Goal: Task Accomplishment & Management: Use online tool/utility

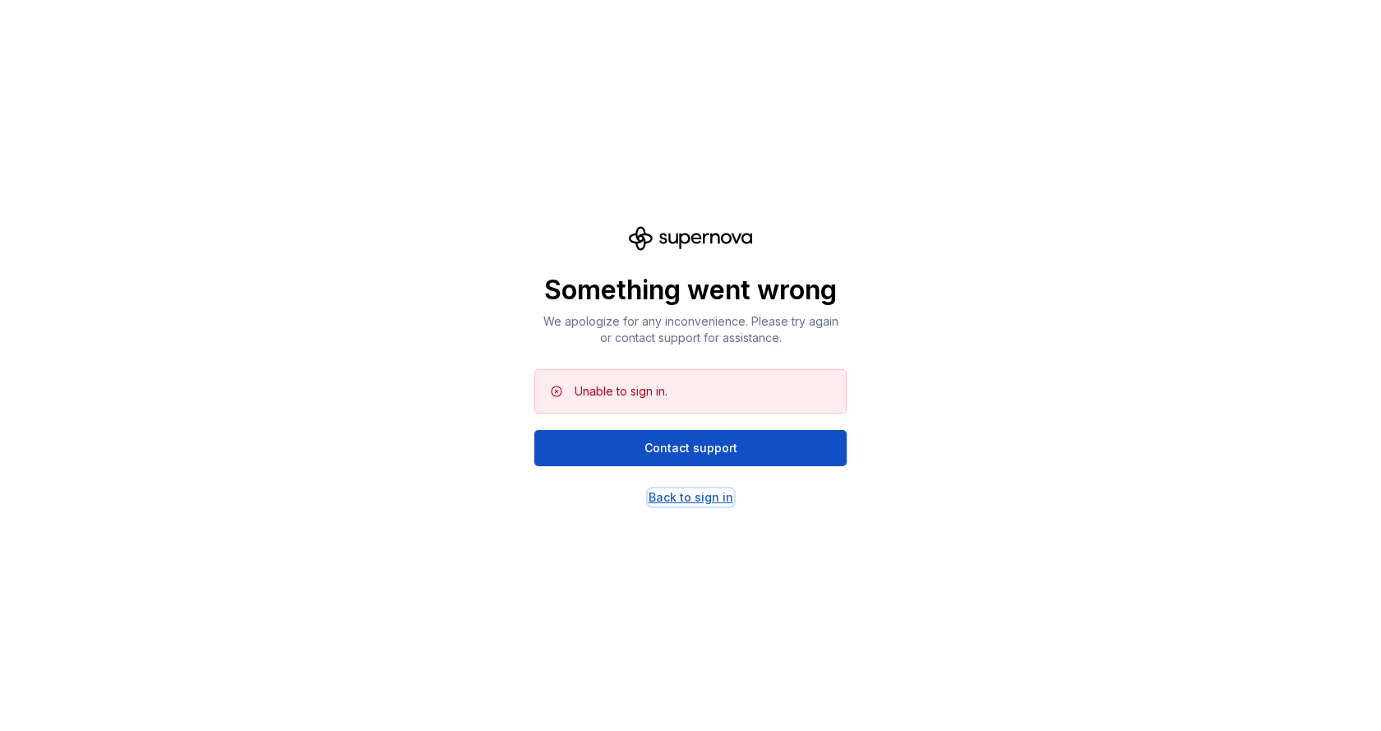
click at [697, 498] on div "Back to sign in" at bounding box center [691, 497] width 85 height 16
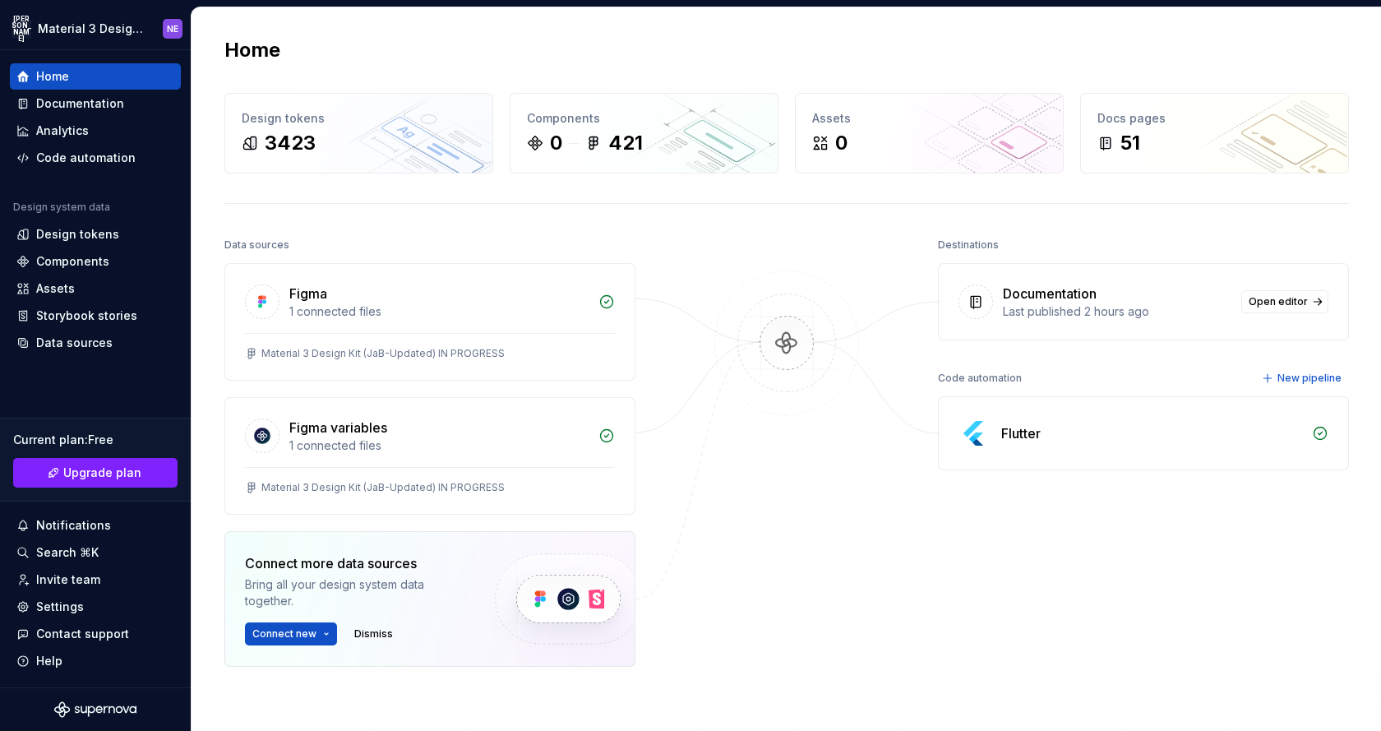
click at [1050, 445] on div "Flutter" at bounding box center [1143, 433] width 409 height 72
click at [1006, 438] on div "Flutter" at bounding box center [1020, 433] width 39 height 20
click at [1049, 497] on div "Destinations Documentation Last published 2 hours ago Open editor Code automati…" at bounding box center [1143, 490] width 411 height 515
click at [1008, 427] on div "Flutter" at bounding box center [1020, 433] width 39 height 20
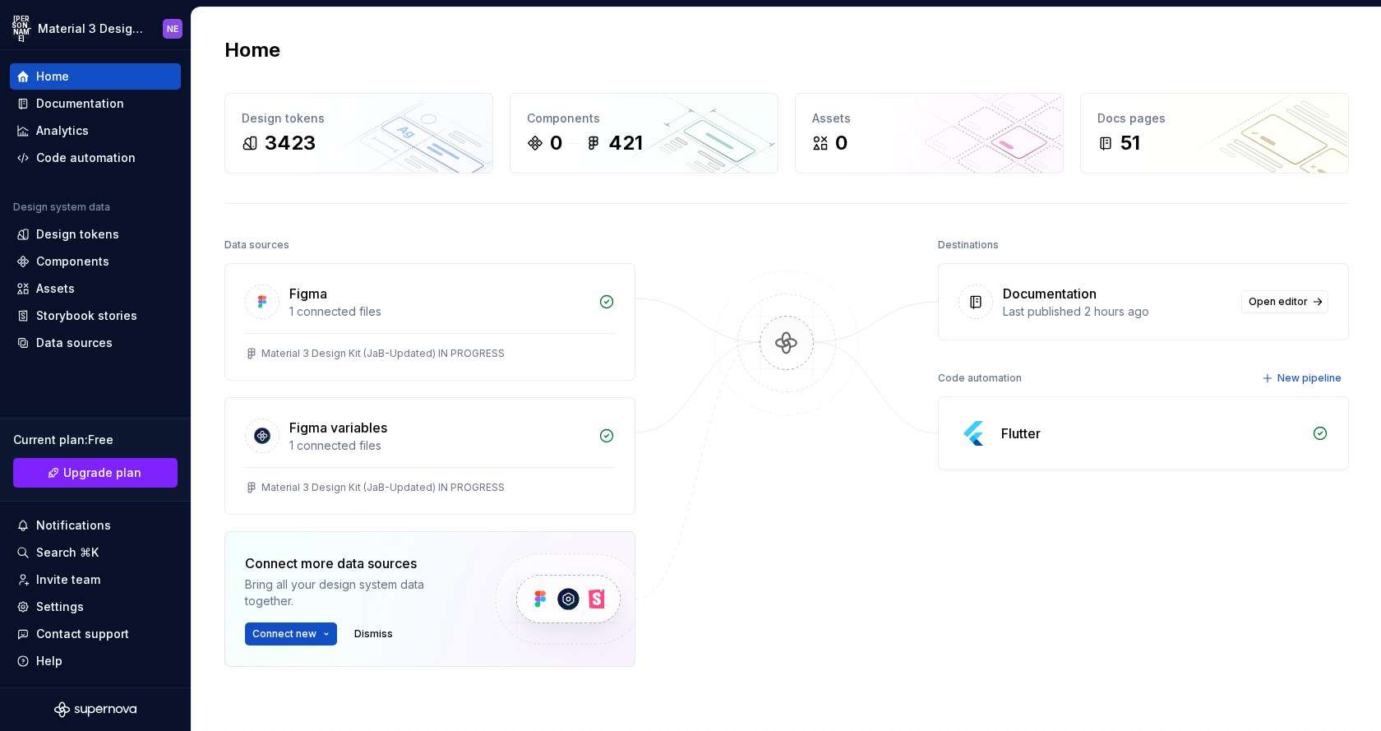
click at [669, 468] on div "Data sources Figma 1 connected files Material 3 Design Kit (JaB-Updated) IN PRO…" at bounding box center [786, 523] width 1124 height 581
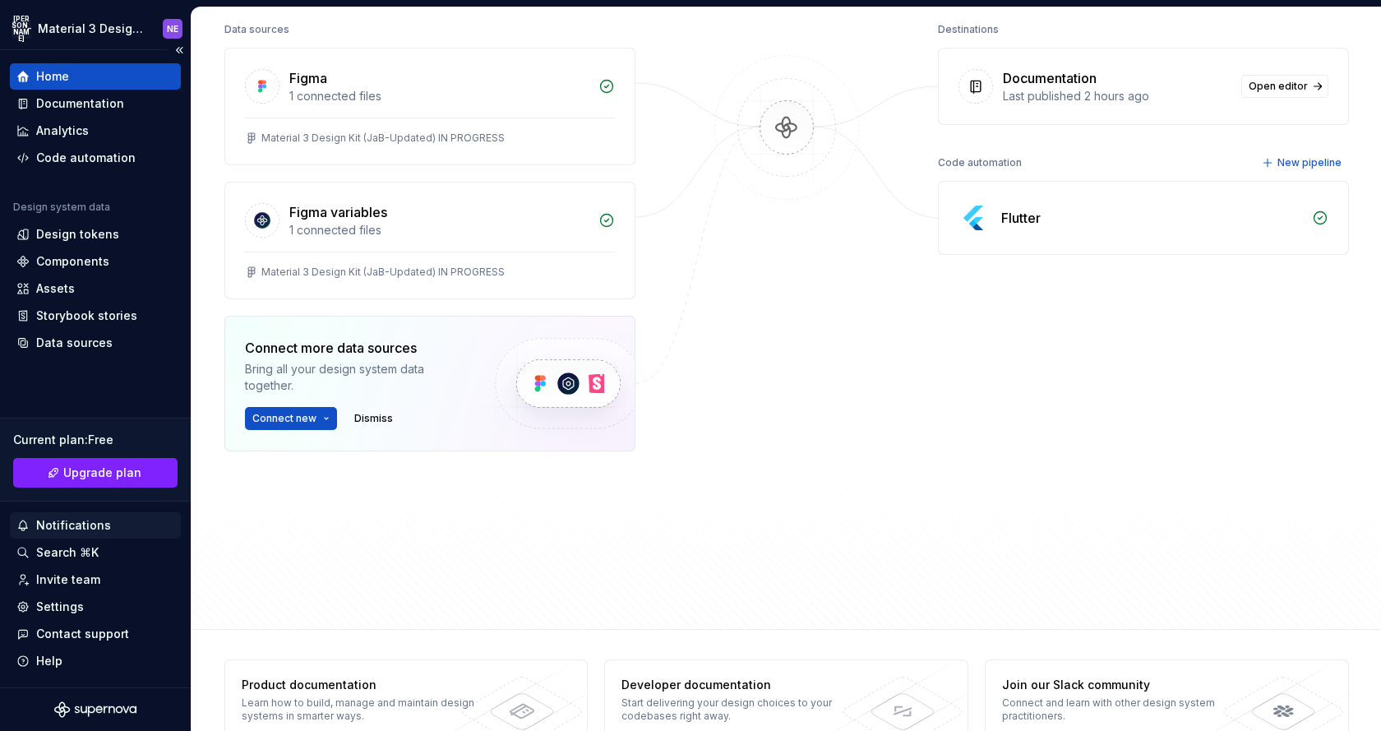
scroll to position [226, 0]
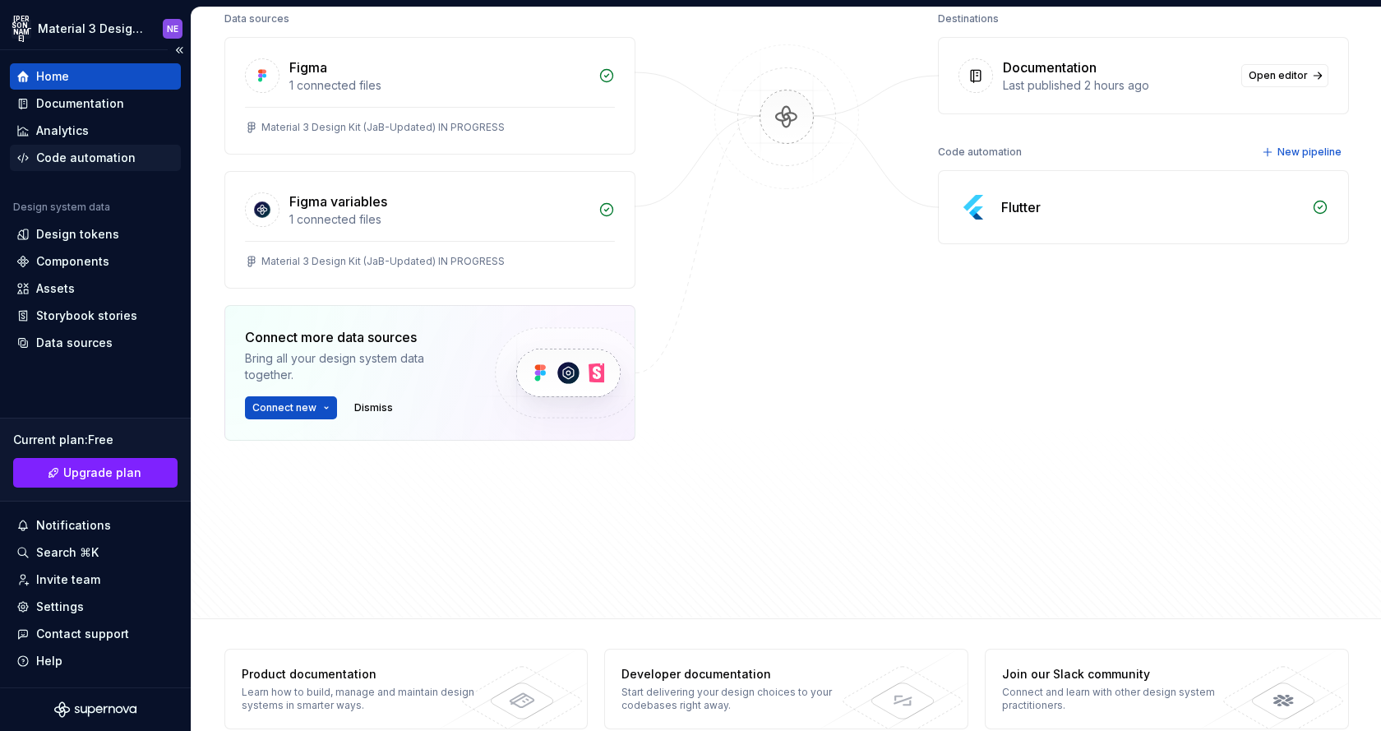
click at [99, 151] on div "Code automation" at bounding box center [85, 158] width 99 height 16
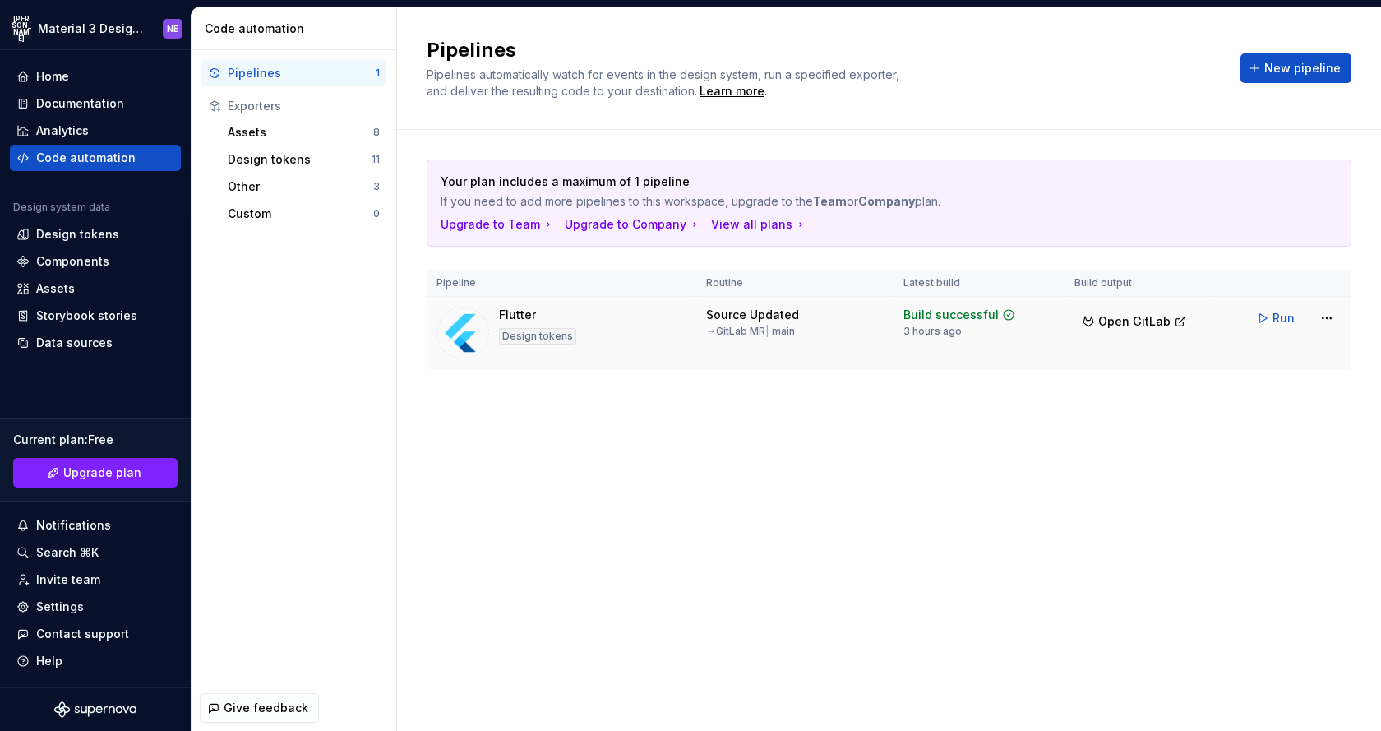
click at [959, 332] on div "Build successful 3 hours ago" at bounding box center [959, 322] width 112 height 31
click at [1262, 313] on button "Run" at bounding box center [1277, 318] width 57 height 30
click at [1318, 314] on html "JA Material 3 Design Kit (JaB-Updated) NE Home Documentation Analytics Code aut…" at bounding box center [690, 365] width 1381 height 731
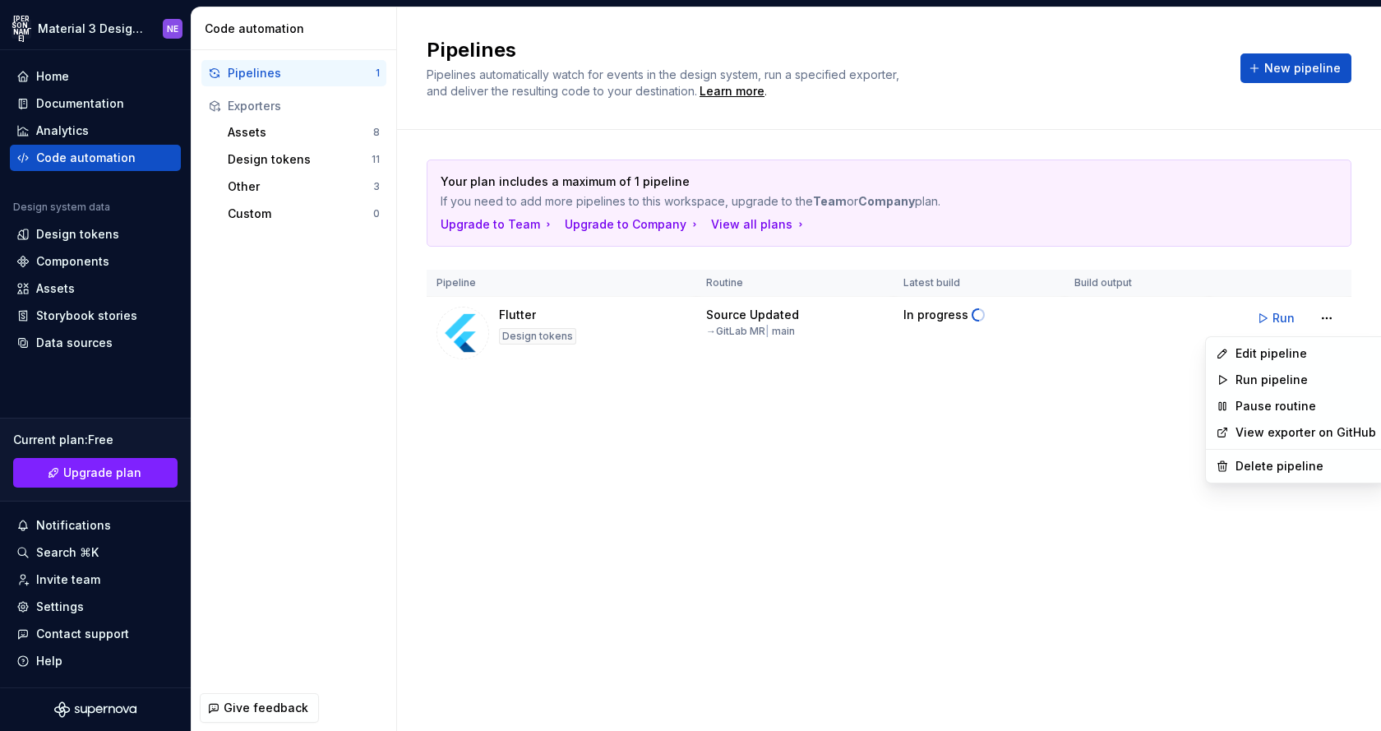
click at [1279, 430] on link "View exporter on GitHub" at bounding box center [1305, 432] width 141 height 16
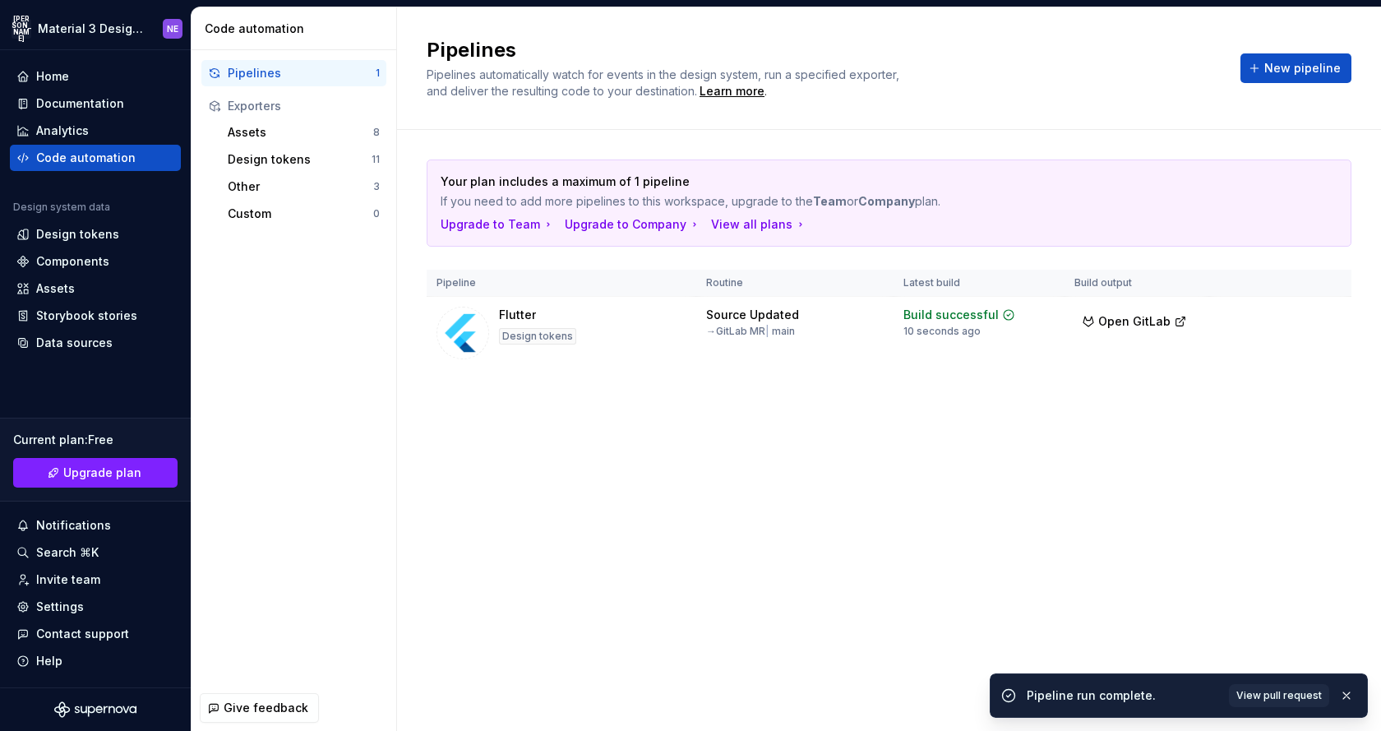
click at [854, 451] on div "Pipelines Pipelines automatically watch for events in the design system, run a …" at bounding box center [889, 368] width 984 height 723
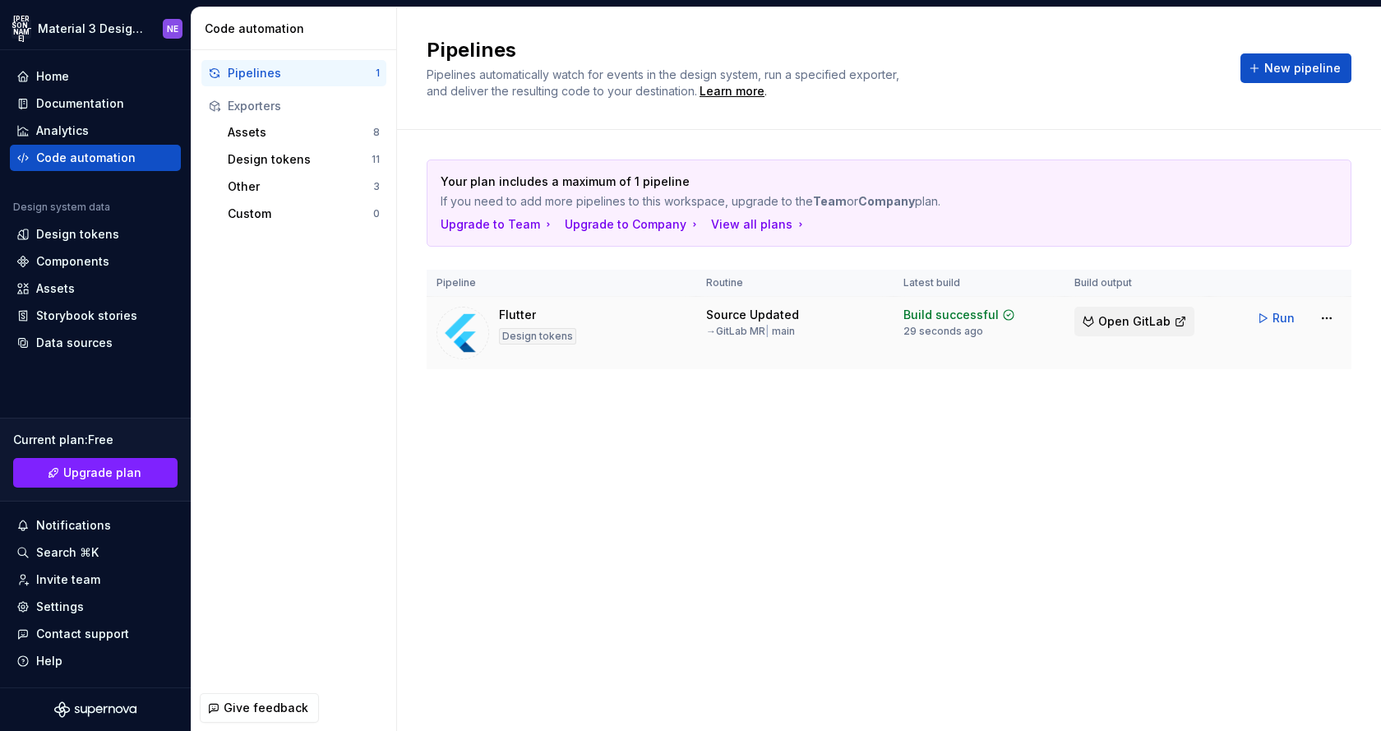
click at [1104, 321] on span "Open GitLab" at bounding box center [1134, 321] width 72 height 16
click at [340, 439] on div "Pipelines 1 Exporters Assets 8 Design tokens 11 Other 3 Custom 0" at bounding box center [294, 367] width 205 height 635
click at [523, 342] on div "Design tokens" at bounding box center [537, 336] width 77 height 16
click at [1323, 311] on html "JA Material 3 Design Kit (JaB-Updated) NE Home Documentation Analytics Code aut…" at bounding box center [690, 365] width 1381 height 731
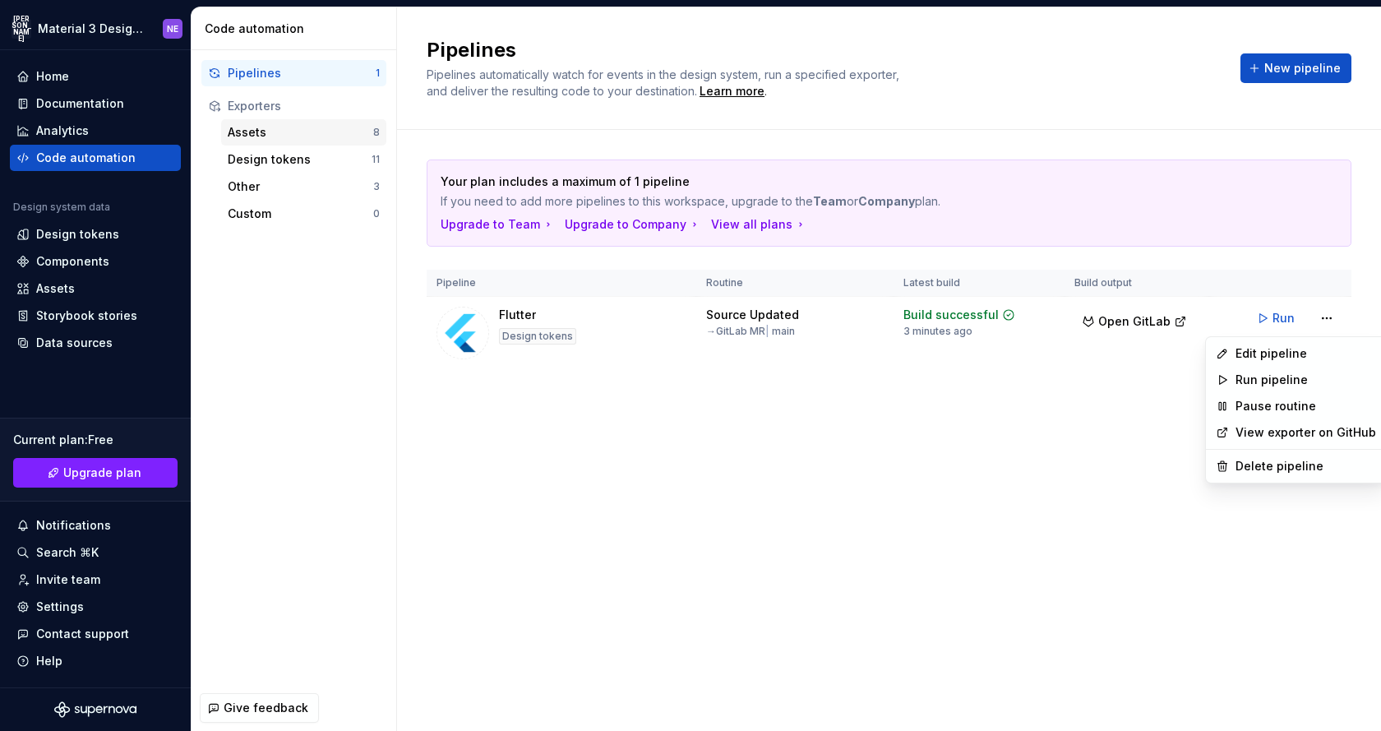
click at [336, 136] on html "JA Material 3 Design Kit (JaB-Updated) NE Home Documentation Analytics Code aut…" at bounding box center [690, 365] width 1381 height 731
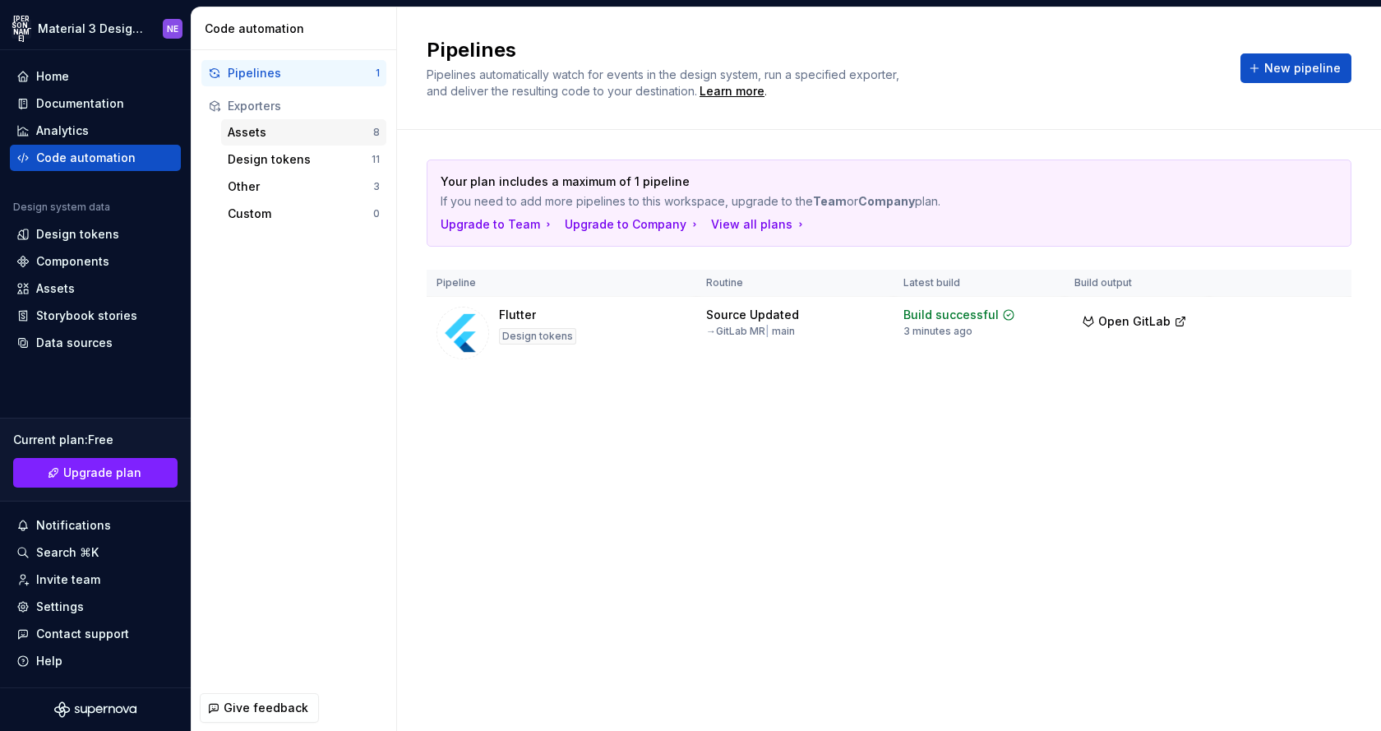
click at [315, 131] on div "Assets" at bounding box center [300, 132] width 145 height 16
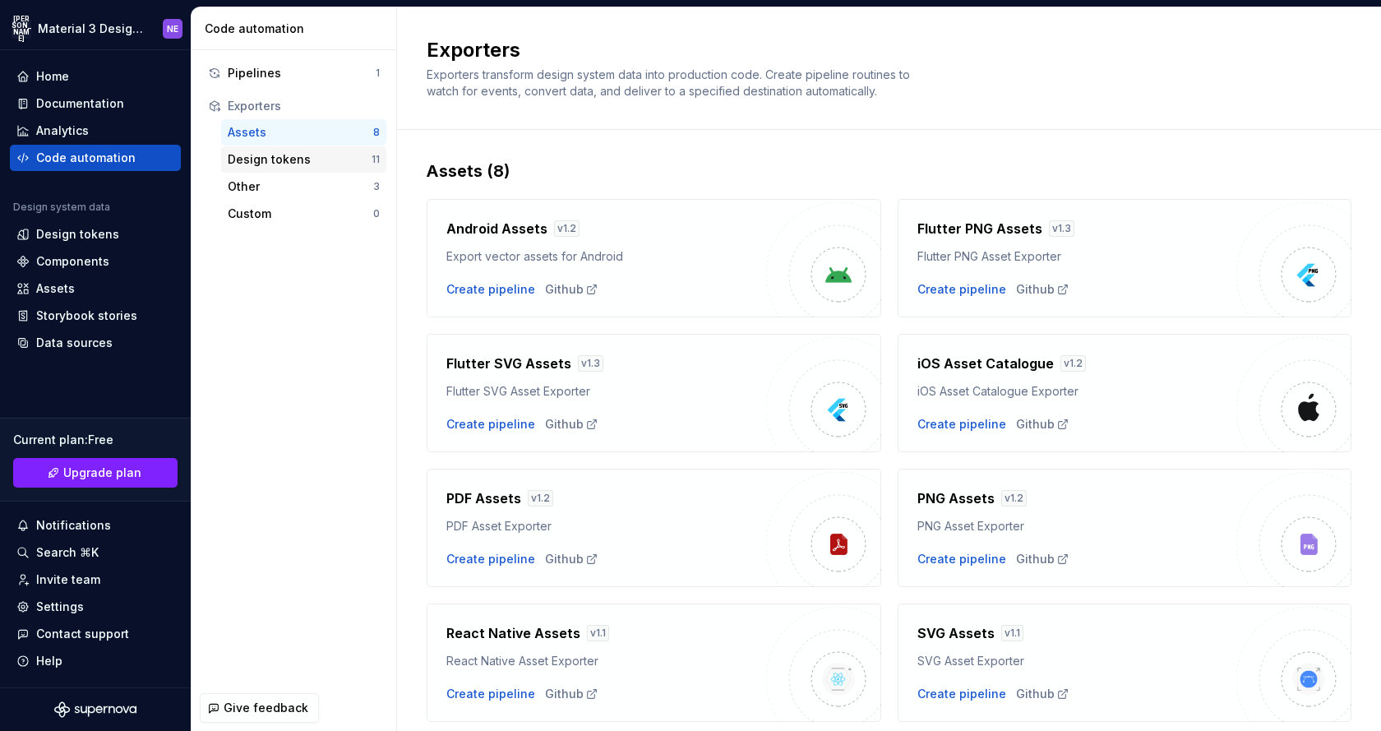
click at [325, 162] on div "Design tokens" at bounding box center [300, 159] width 144 height 16
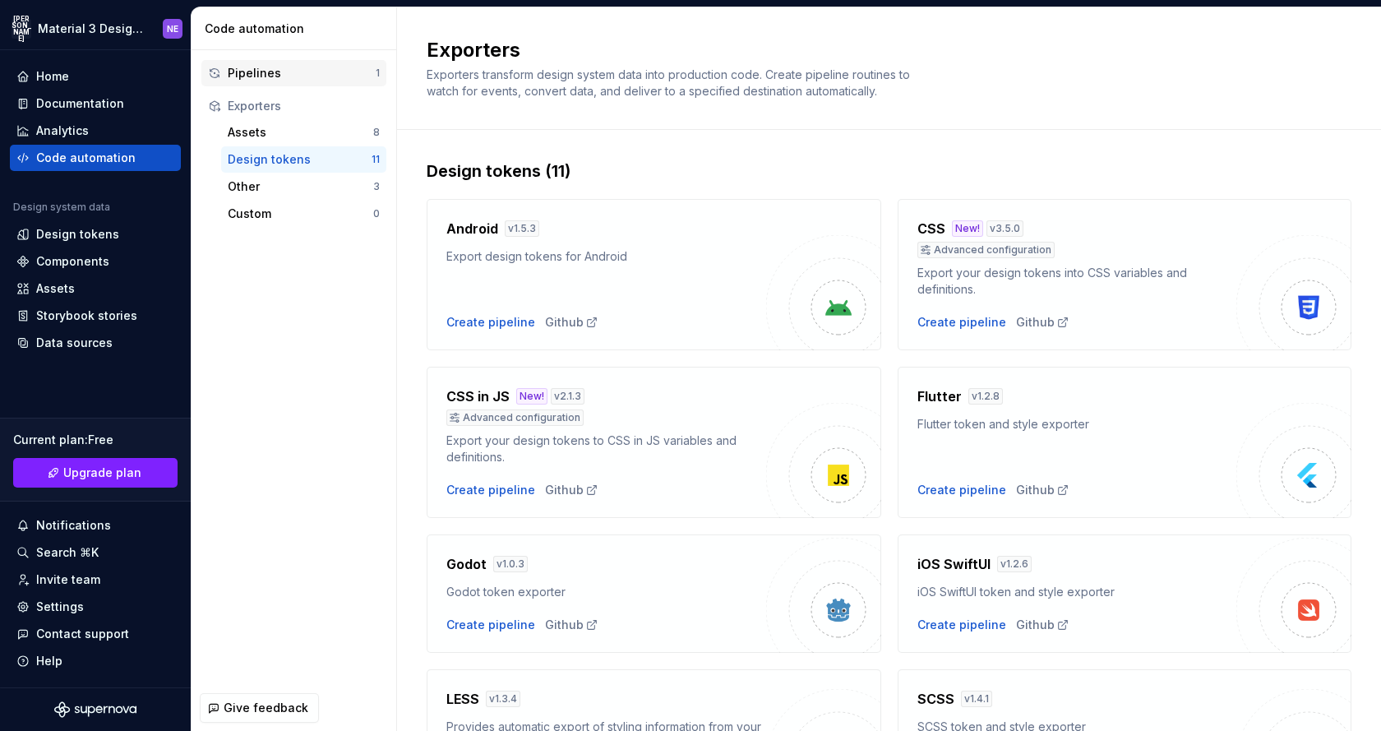
click at [273, 70] on div "Pipelines" at bounding box center [302, 73] width 148 height 16
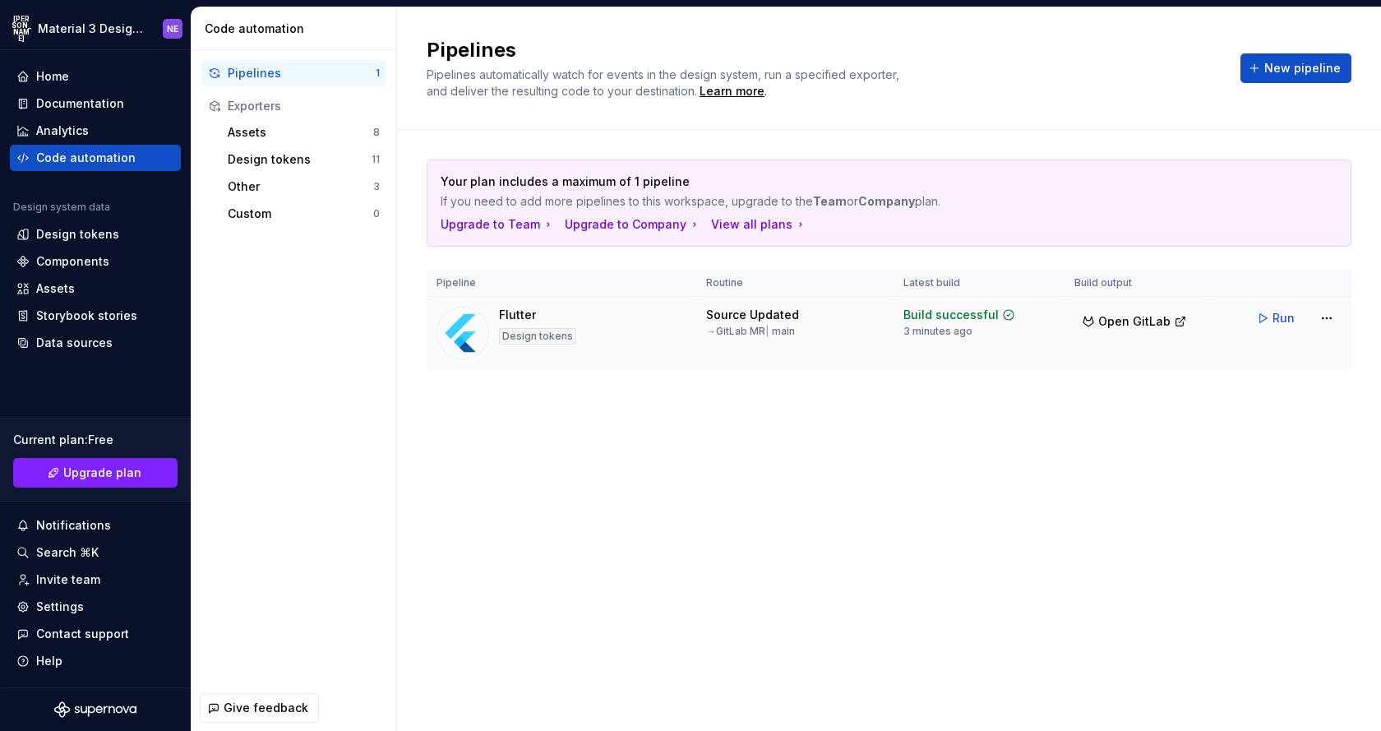
click at [543, 334] on div "Design tokens" at bounding box center [537, 336] width 77 height 16
click at [1120, 316] on span "Open GitLab" at bounding box center [1134, 321] width 72 height 16
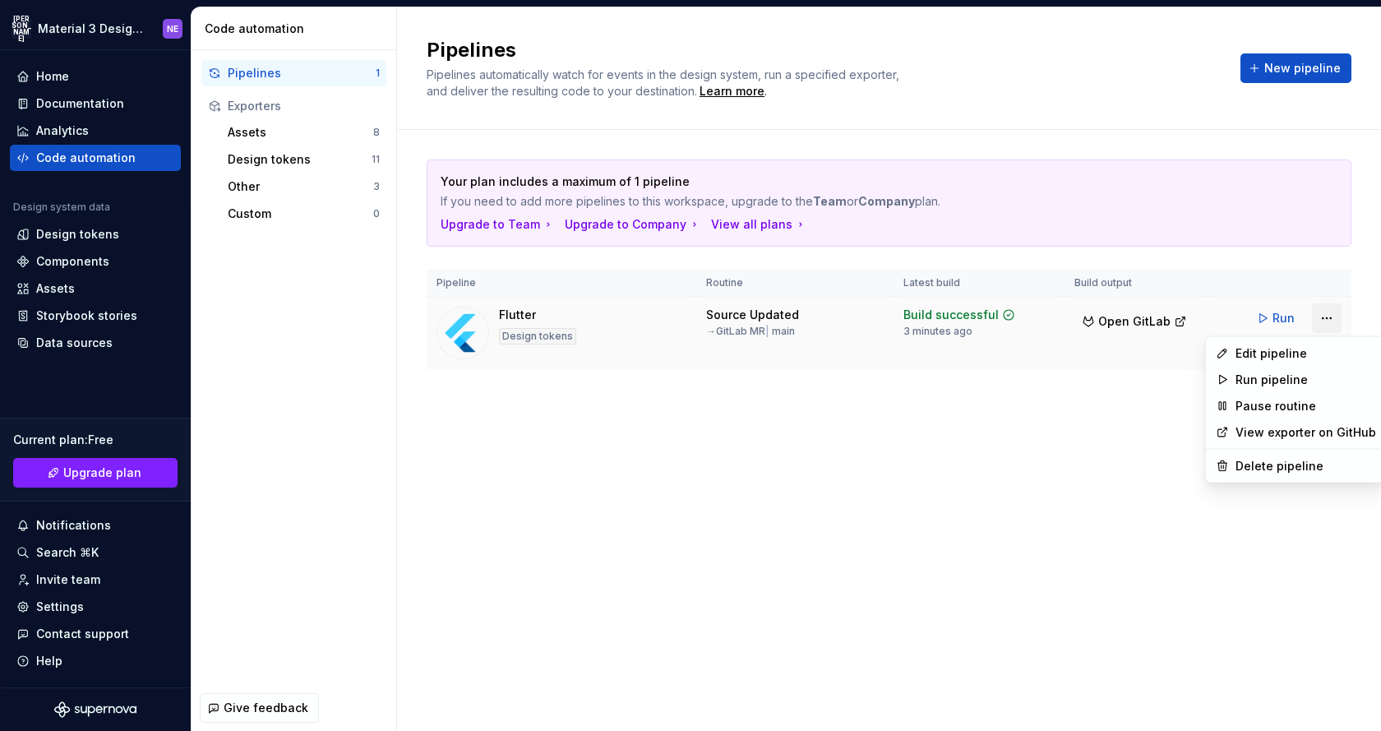
click at [1334, 316] on html "JA Material 3 Design Kit (JaB-Updated) NE Home Documentation Analytics Code aut…" at bounding box center [690, 365] width 1381 height 731
click at [1273, 468] on div "Delete pipeline" at bounding box center [1305, 466] width 141 height 16
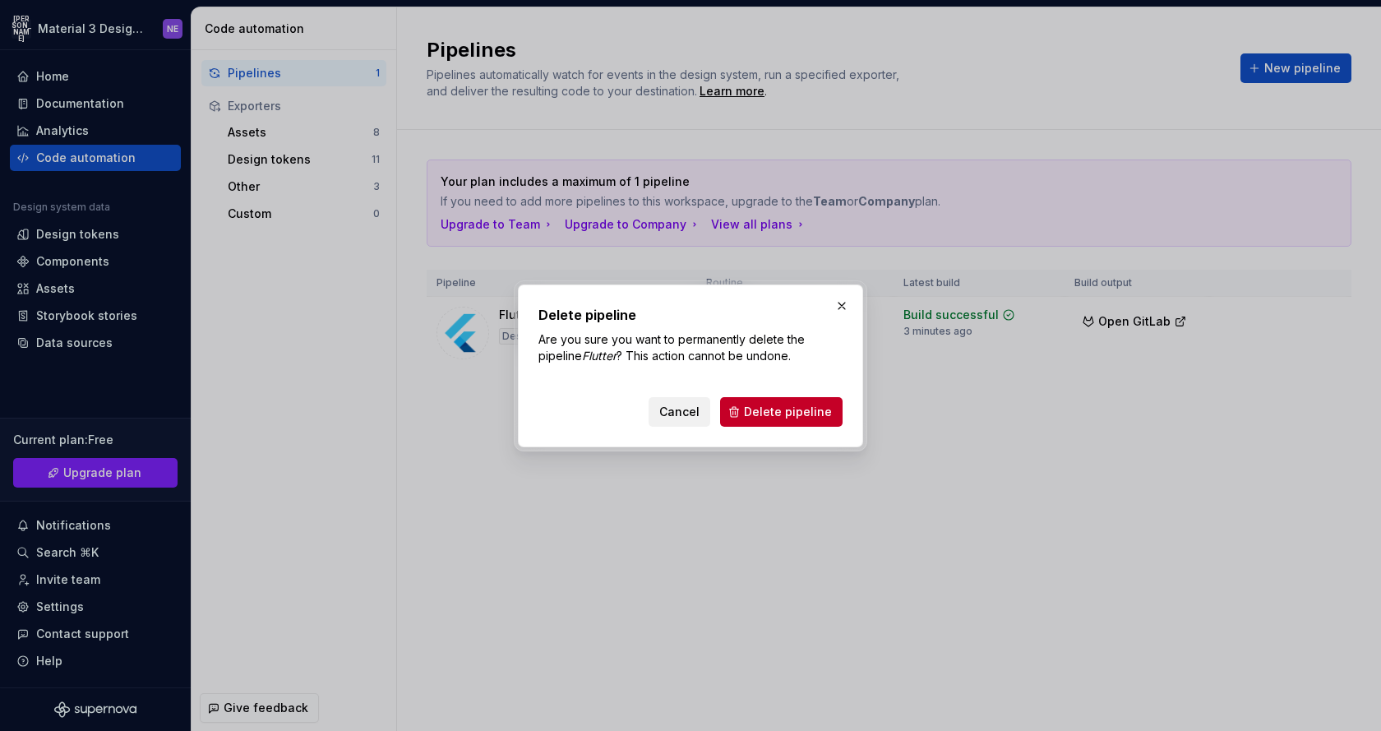
drag, startPoint x: 759, startPoint y: 413, endPoint x: 689, endPoint y: 415, distance: 70.7
click at [689, 414] on div "Cancel Delete pipeline" at bounding box center [746, 412] width 194 height 30
click at [689, 415] on span "Cancel" at bounding box center [679, 412] width 40 height 16
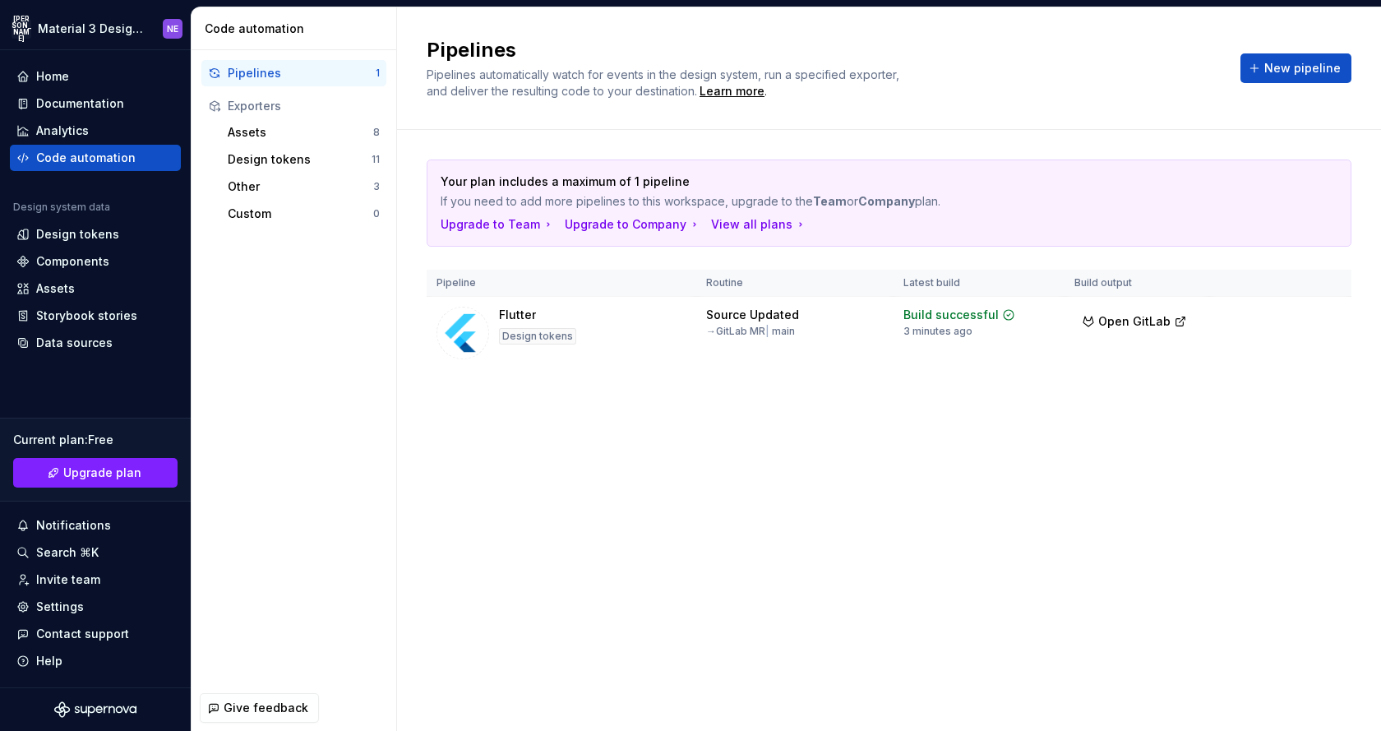
click at [690, 487] on div "Pipelines Pipelines automatically watch for events in the design system, run a …" at bounding box center [889, 368] width 984 height 723
click at [408, 423] on div "Your plan includes a maximum of 1 pipeline If you need to add more pipelines to…" at bounding box center [889, 281] width 984 height 302
click at [464, 339] on img at bounding box center [462, 333] width 53 height 53
click at [1261, 317] on button "Run" at bounding box center [1277, 318] width 57 height 30
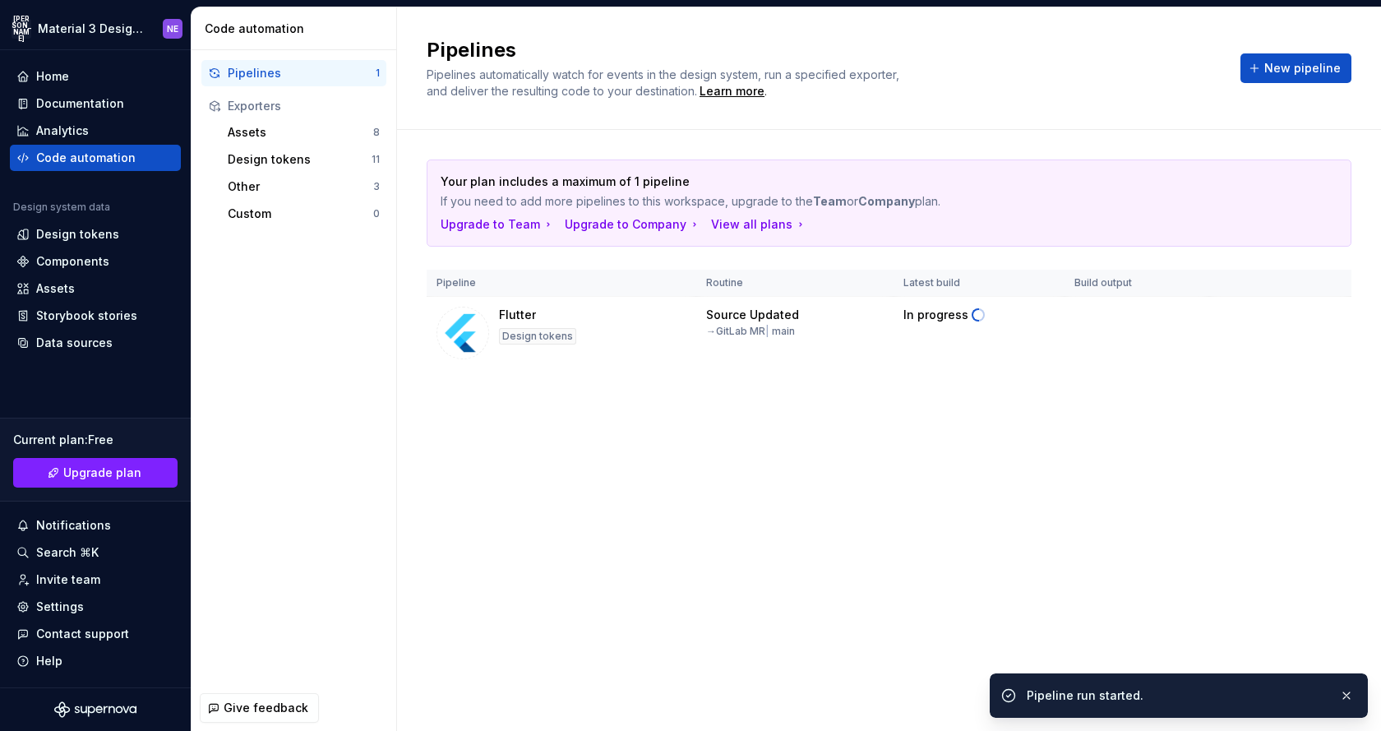
click at [1223, 695] on div "Pipeline run started." at bounding box center [1176, 695] width 299 height 16
click at [1230, 542] on div "Pipelines Pipelines automatically watch for events in the design system, run a …" at bounding box center [889, 368] width 984 height 723
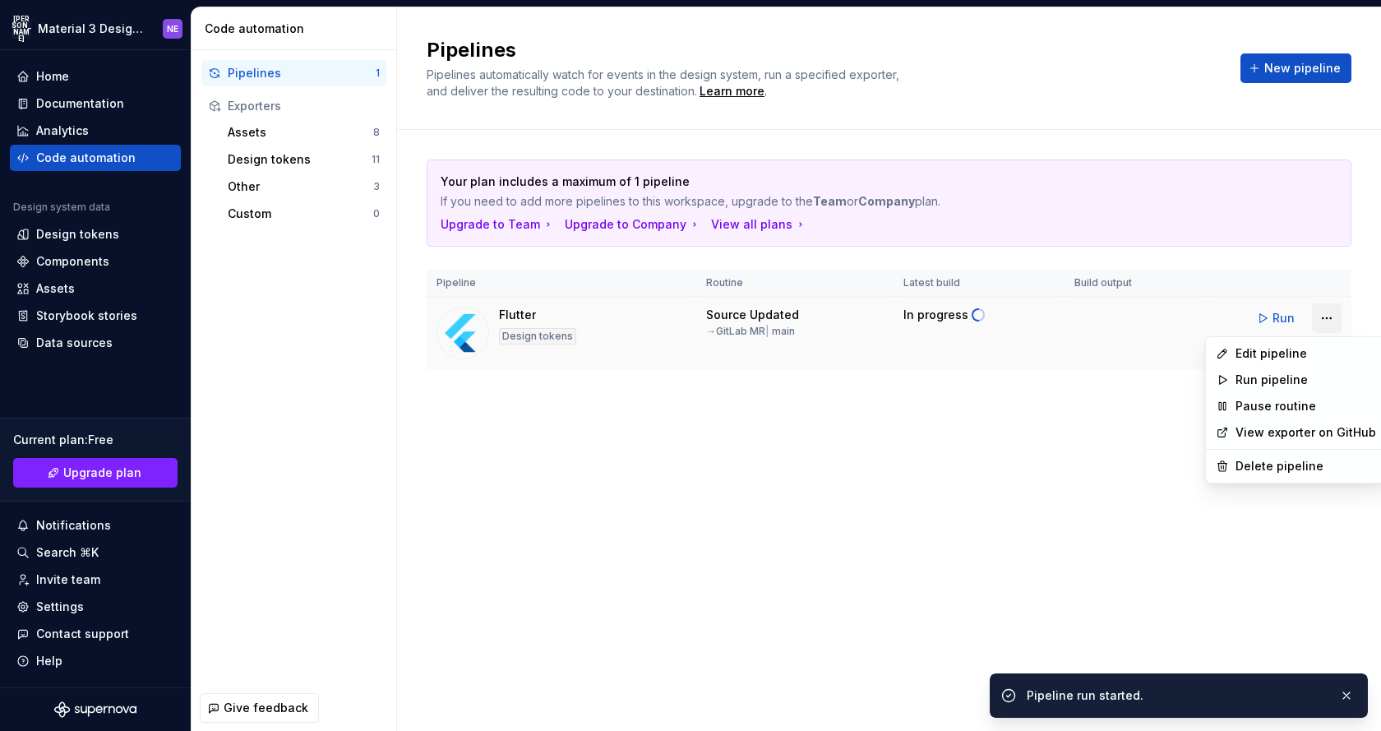
click at [1327, 317] on html "JA Material 3 Design Kit (JaB-Updated) NE Home Documentation Analytics Code aut…" at bounding box center [690, 365] width 1381 height 731
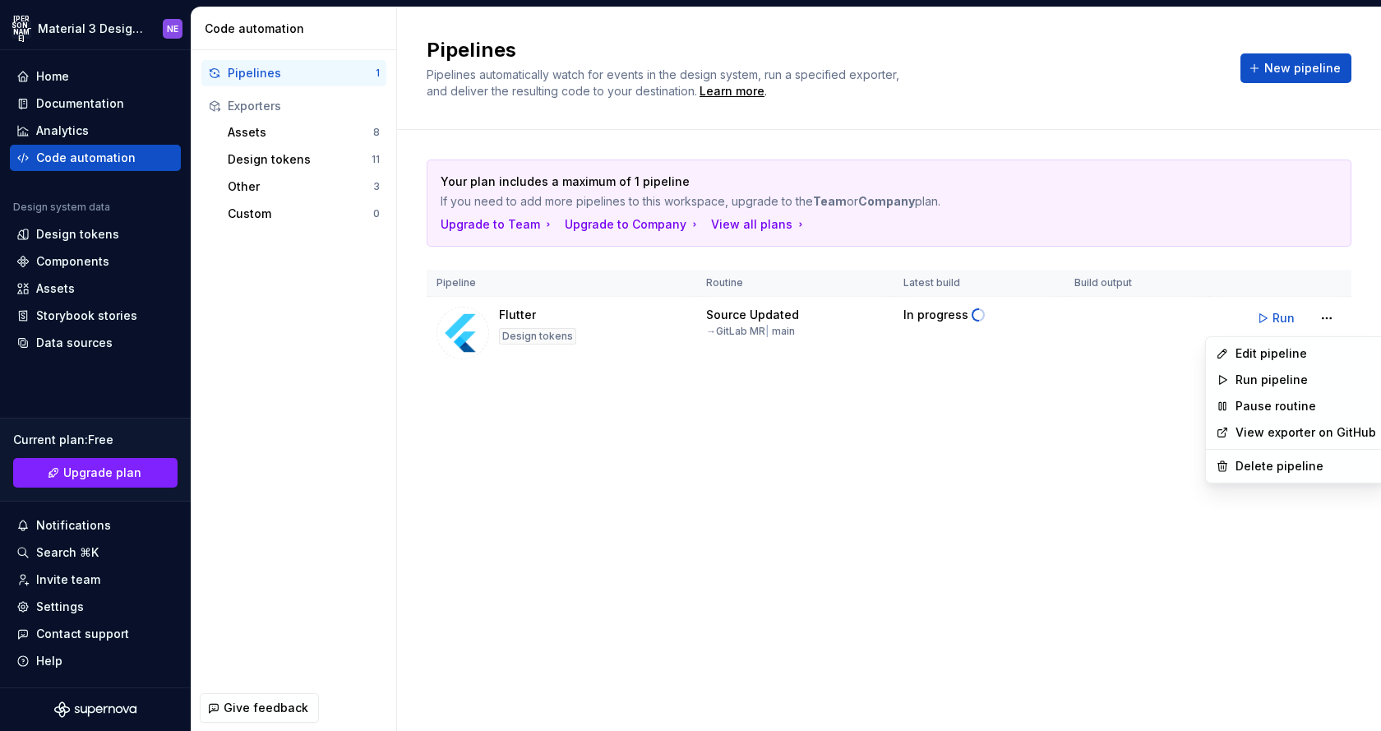
click at [1059, 565] on html "JA Material 3 Design Kit (JaB-Updated) NE Home Documentation Analytics Code aut…" at bounding box center [690, 365] width 1381 height 731
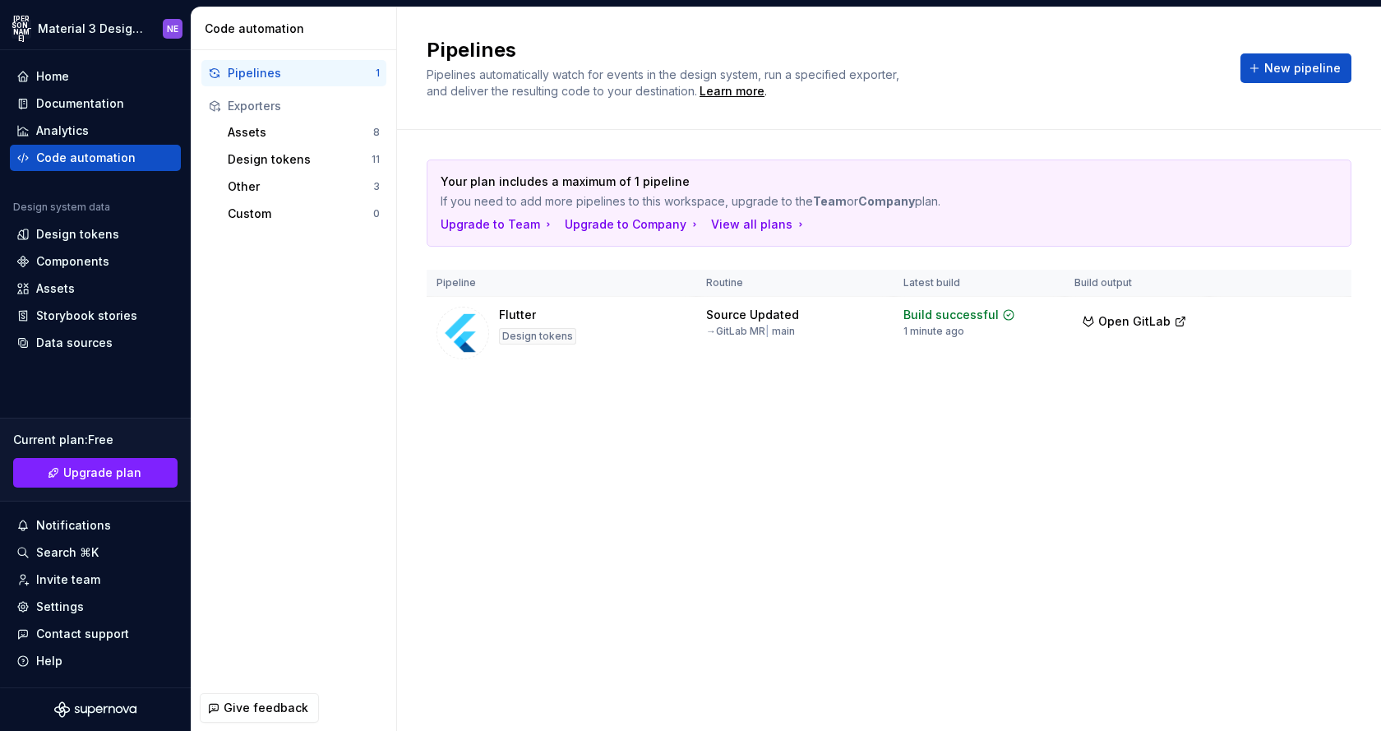
click at [838, 447] on div "Pipelines Pipelines automatically watch for events in the design system, run a …" at bounding box center [889, 368] width 984 height 723
click at [749, 330] on div "→ GitLab MR | main" at bounding box center [750, 331] width 89 height 13
click at [1330, 323] on html "JA Material 3 Design Kit (JaB-Updated) NE Home Documentation Analytics Code aut…" at bounding box center [690, 365] width 1381 height 731
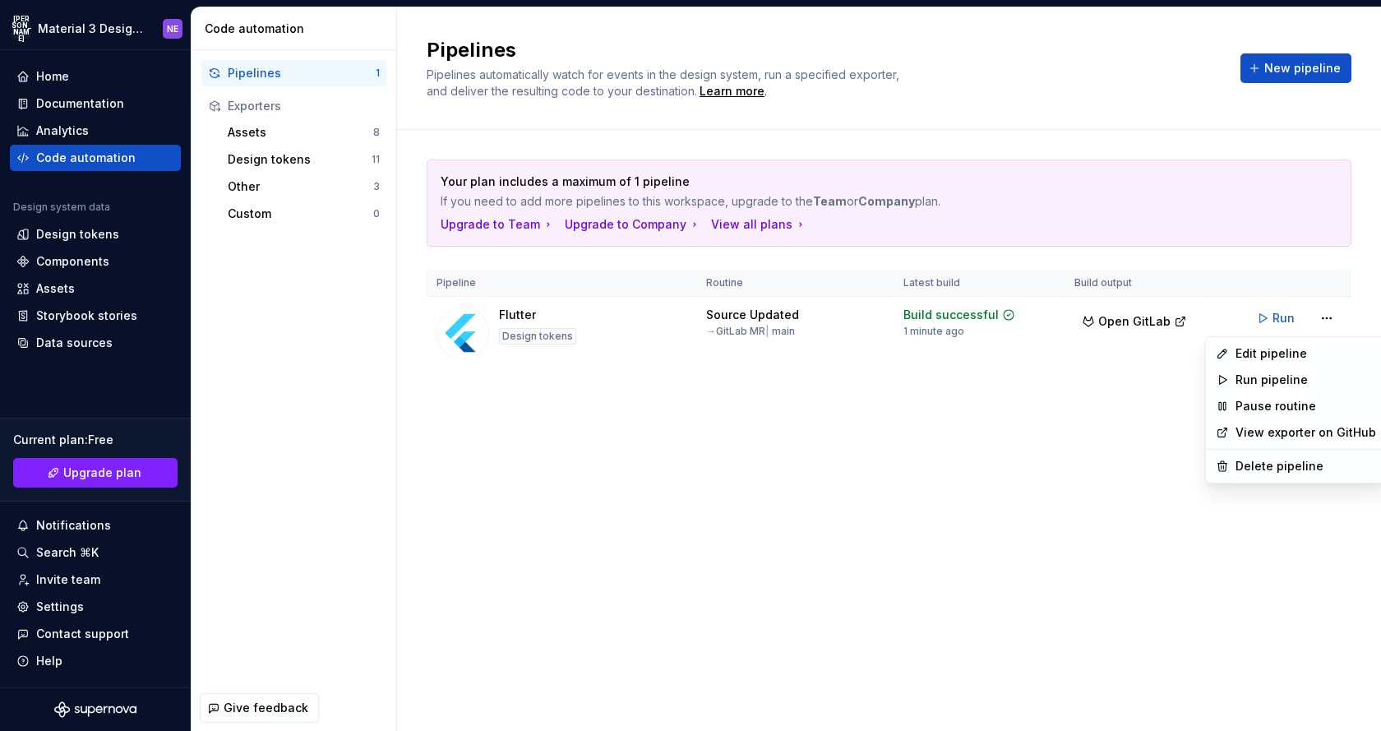
click at [1260, 439] on link "View exporter on GitHub" at bounding box center [1305, 432] width 141 height 16
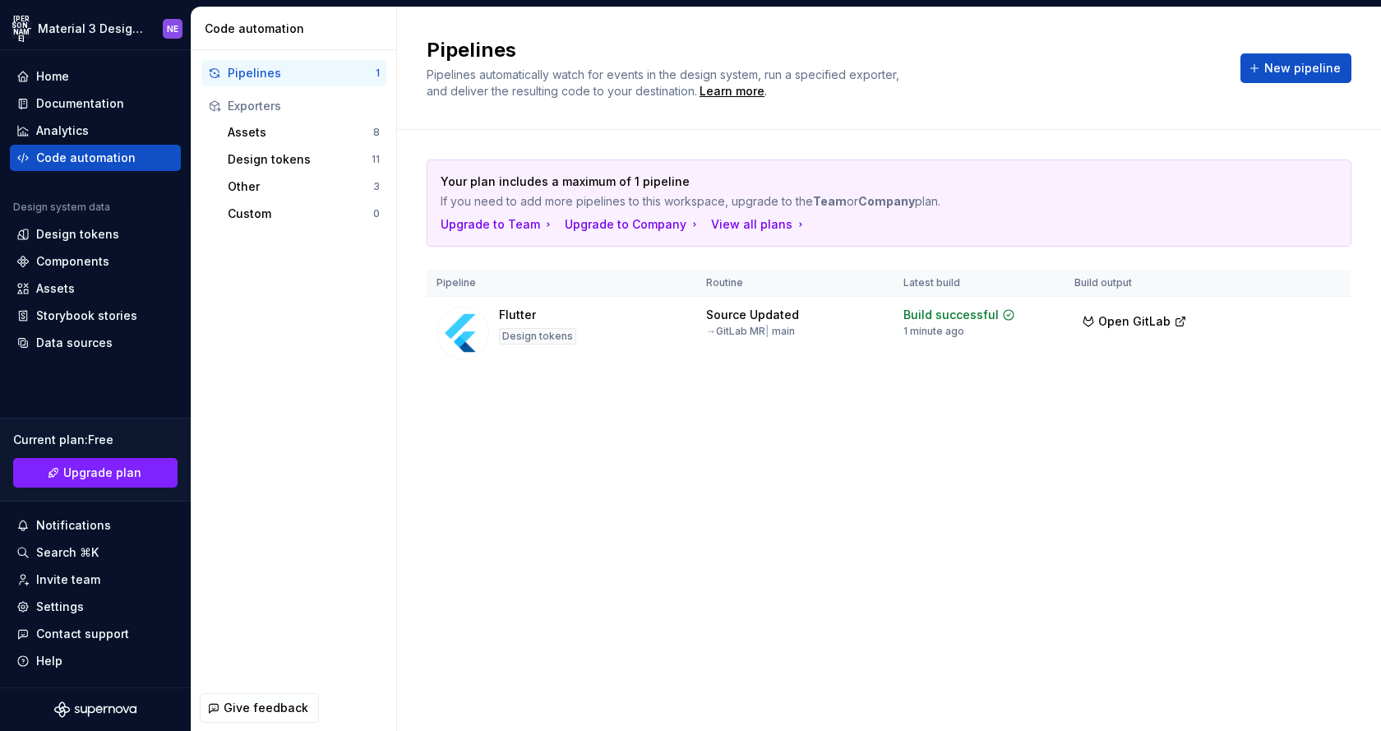
click at [908, 468] on div "Pipelines Pipelines automatically watch for events in the design system, run a …" at bounding box center [889, 368] width 984 height 723
click at [487, 475] on div "Pipelines Pipelines automatically watch for events in the design system, run a …" at bounding box center [889, 368] width 984 height 723
click at [446, 425] on div "Your plan includes a maximum of 1 pipeline If you need to add more pipelines to…" at bounding box center [889, 281] width 925 height 302
